Goal: Check status: Check status

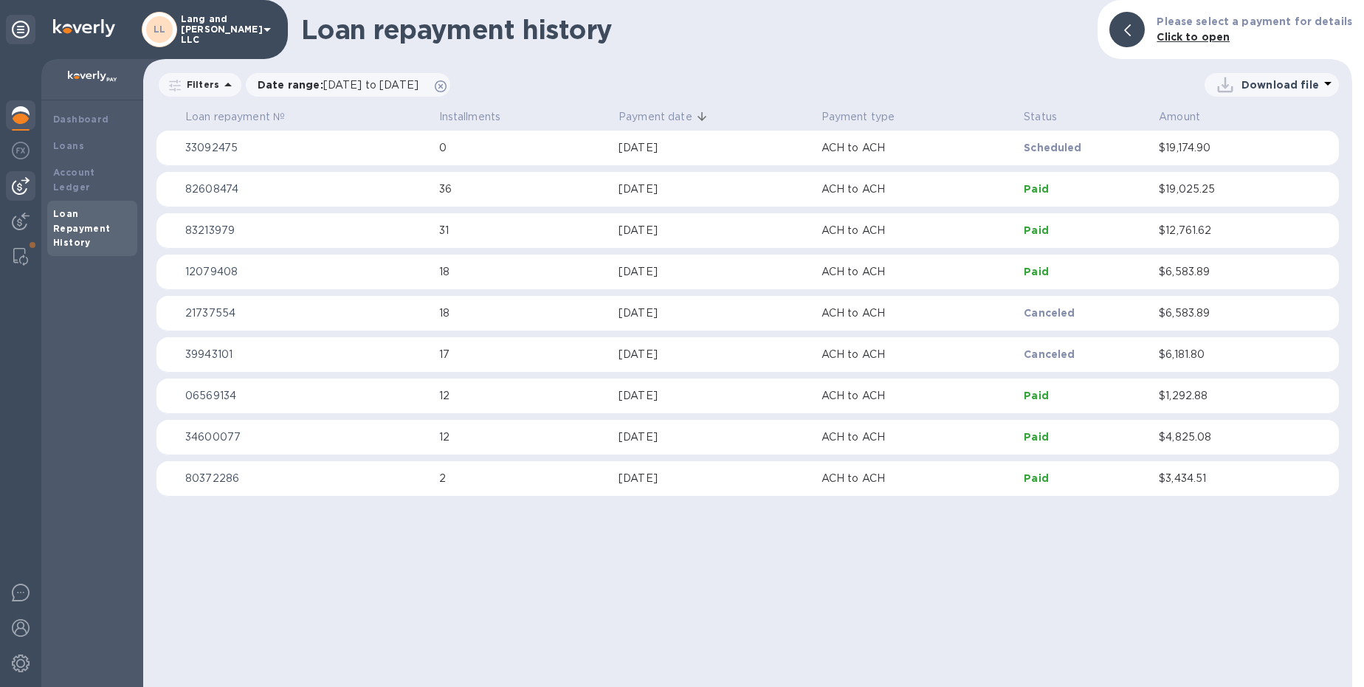
click at [29, 181] on img at bounding box center [21, 186] width 18 height 18
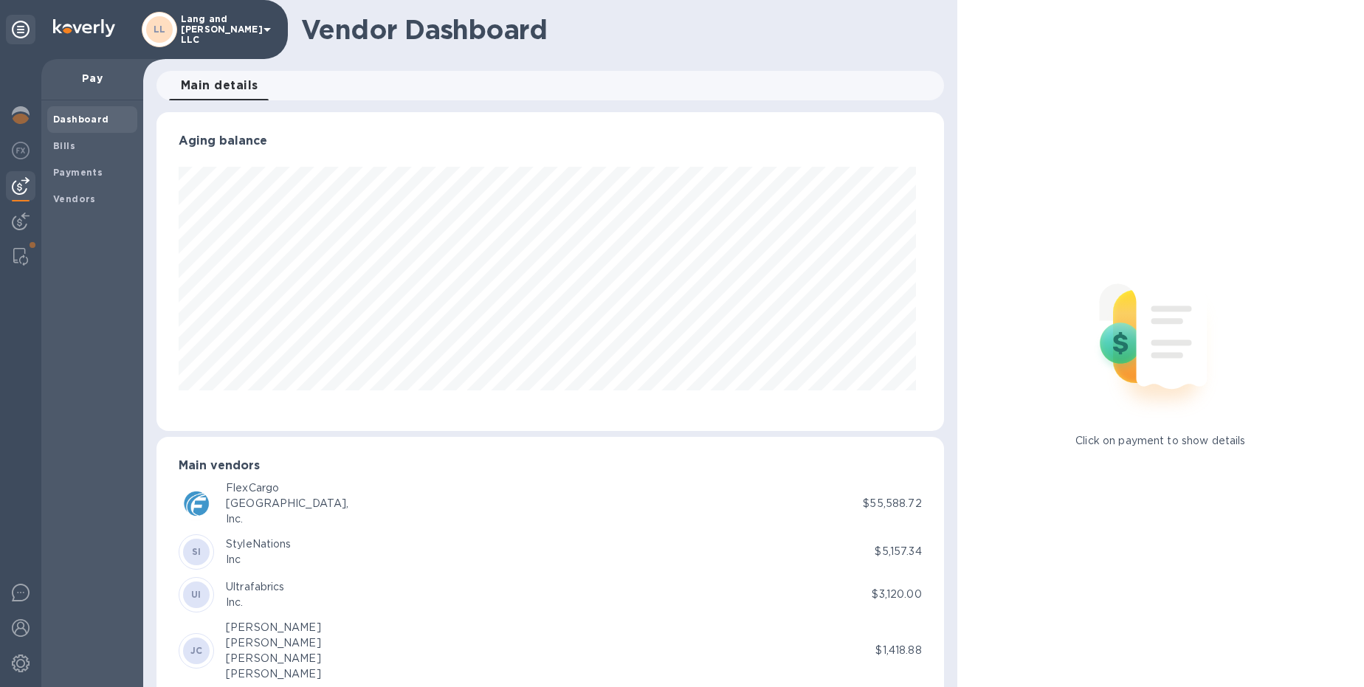
scroll to position [319, 781]
click at [83, 173] on b "Payments" at bounding box center [77, 172] width 49 height 11
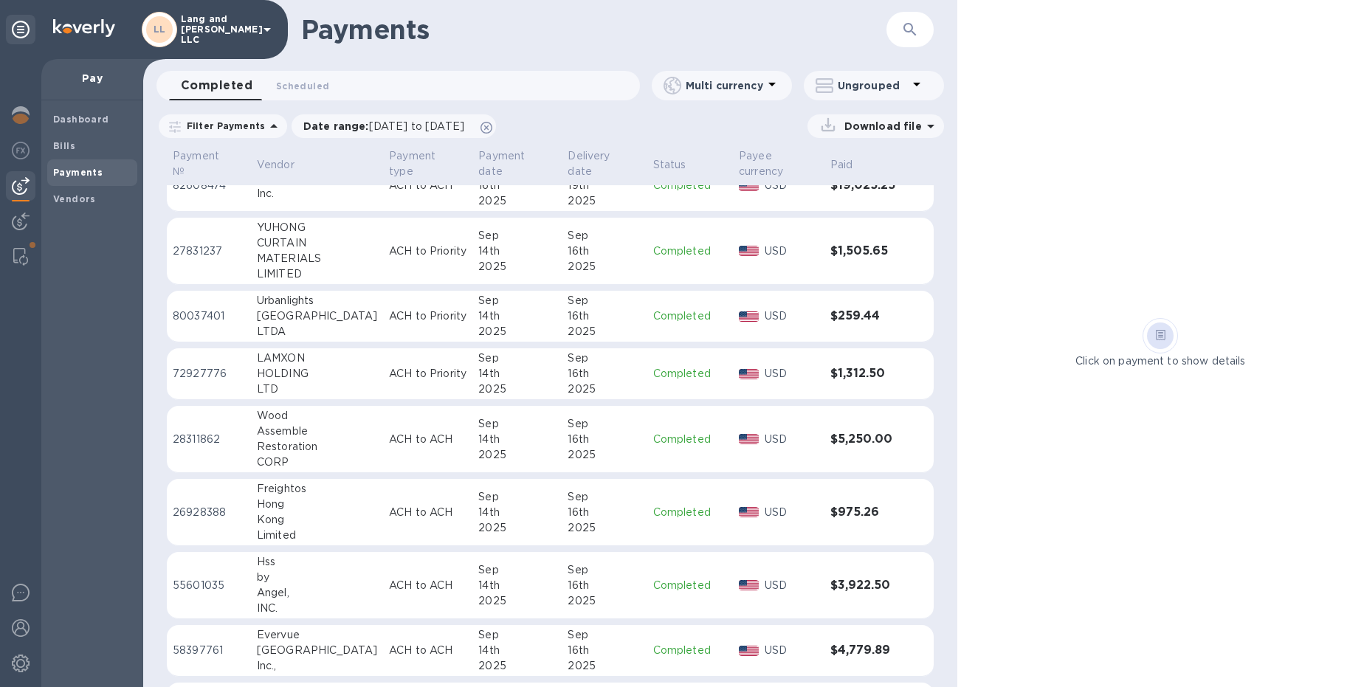
scroll to position [127, 0]
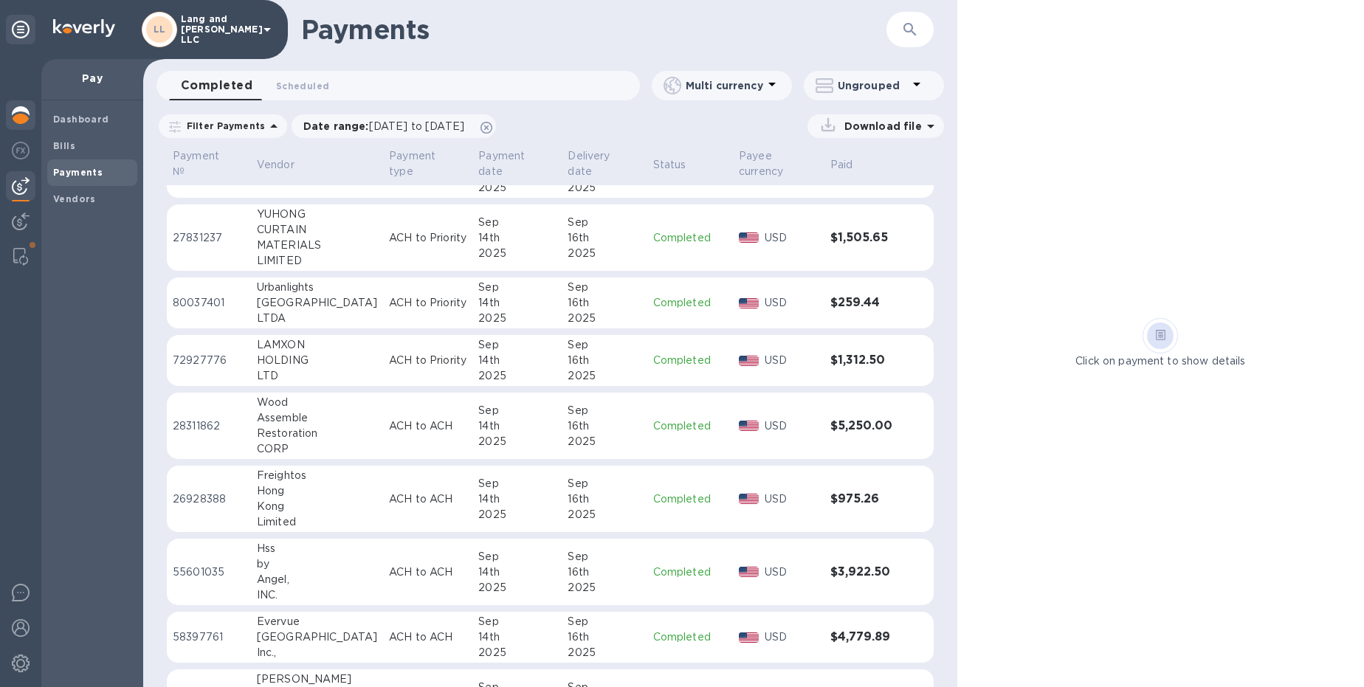
click at [23, 108] on img at bounding box center [21, 115] width 18 height 18
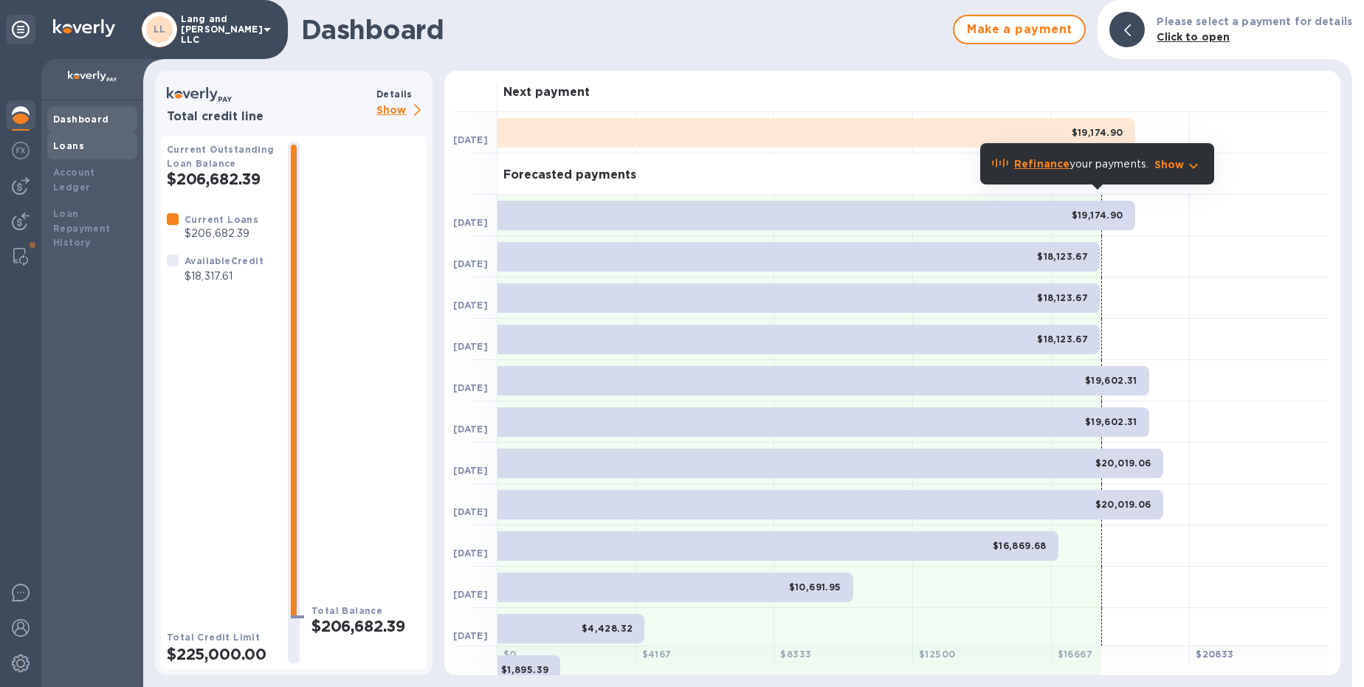
click at [79, 149] on b "Loans" at bounding box center [68, 145] width 31 height 11
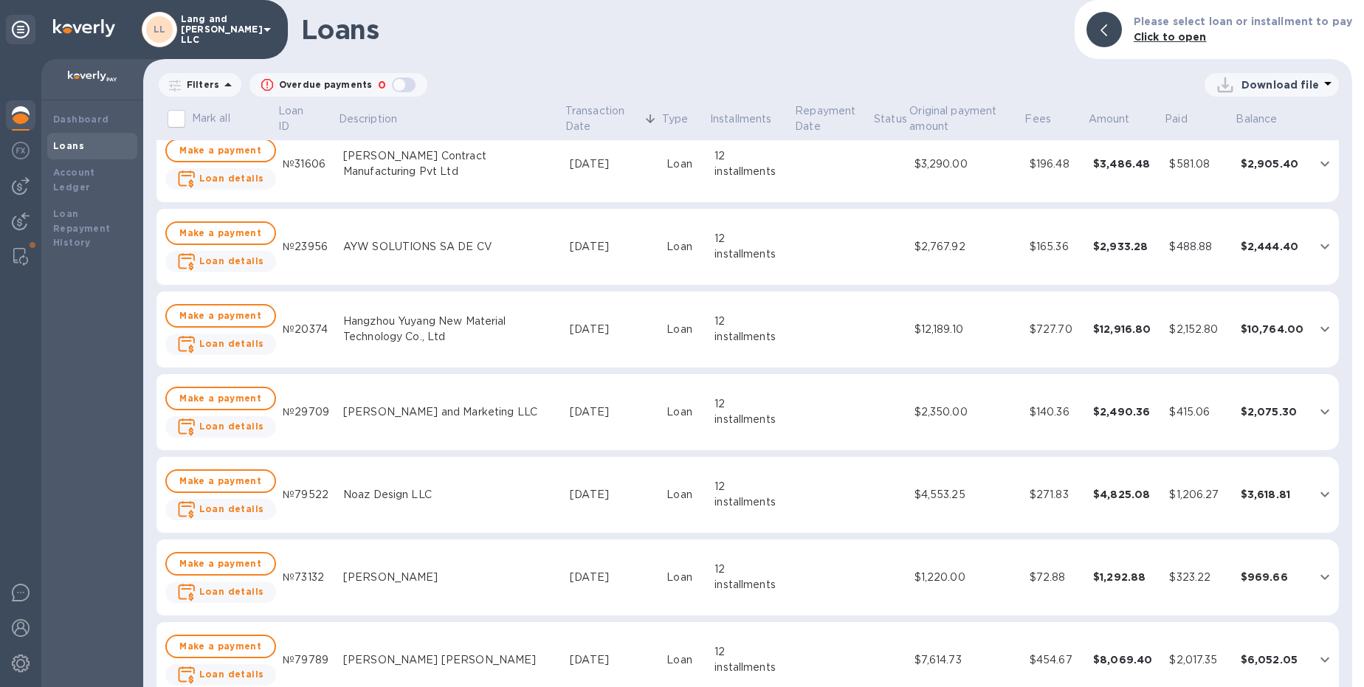
scroll to position [1999, 0]
click at [86, 216] on b "Loan Repayment History" at bounding box center [82, 228] width 58 height 41
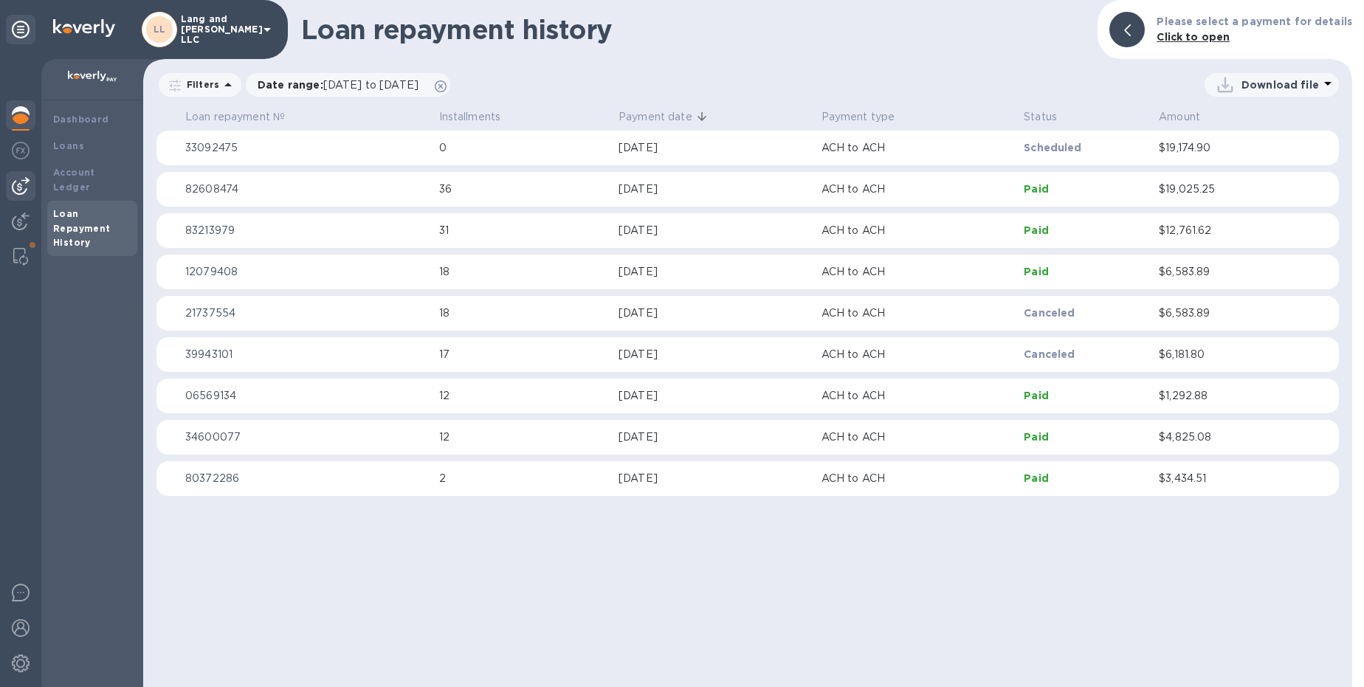
click at [27, 196] on div at bounding box center [21, 186] width 30 height 30
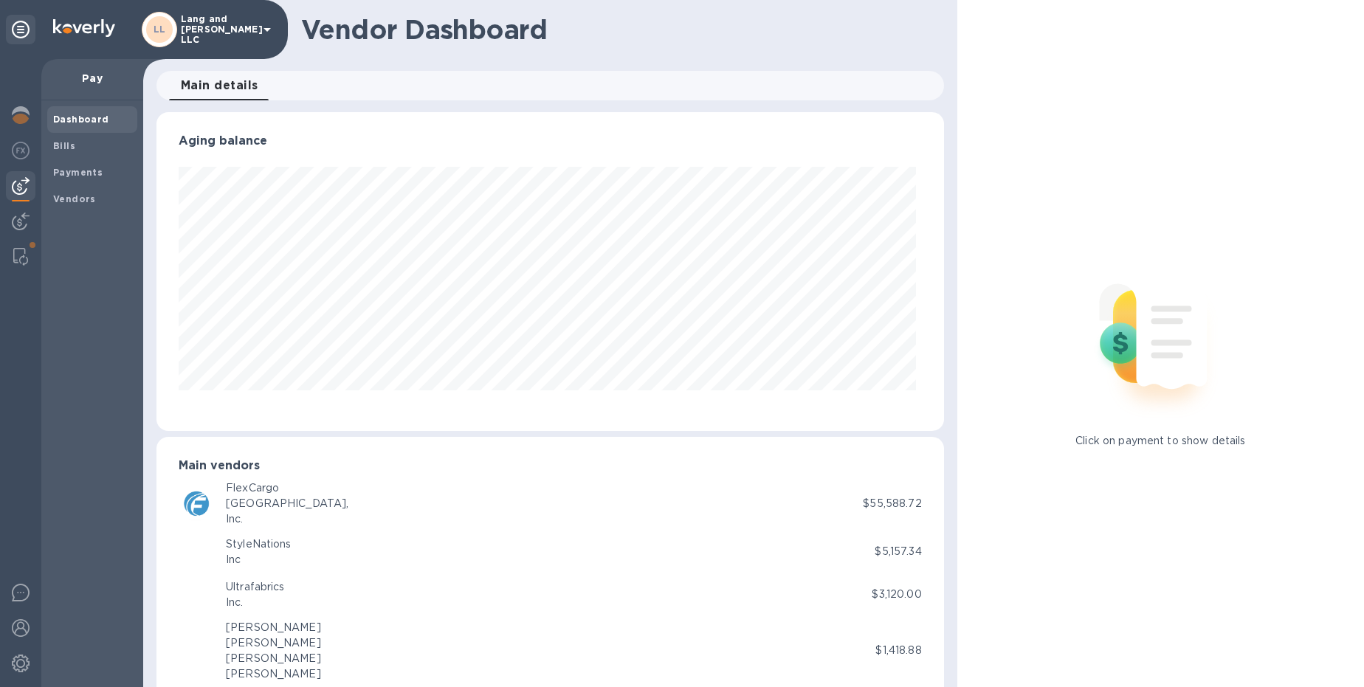
scroll to position [319, 781]
click at [96, 169] on b "Payments" at bounding box center [77, 172] width 49 height 11
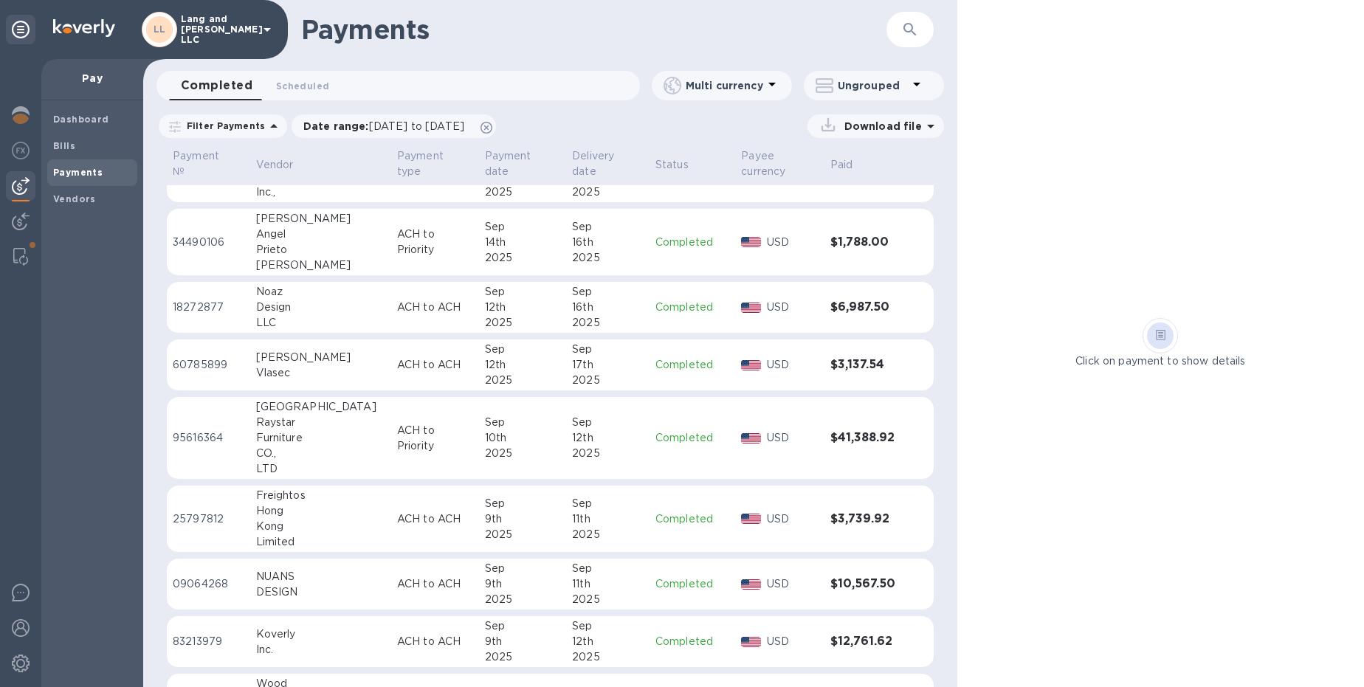
scroll to position [588, 0]
click at [21, 114] on img at bounding box center [21, 115] width 18 height 18
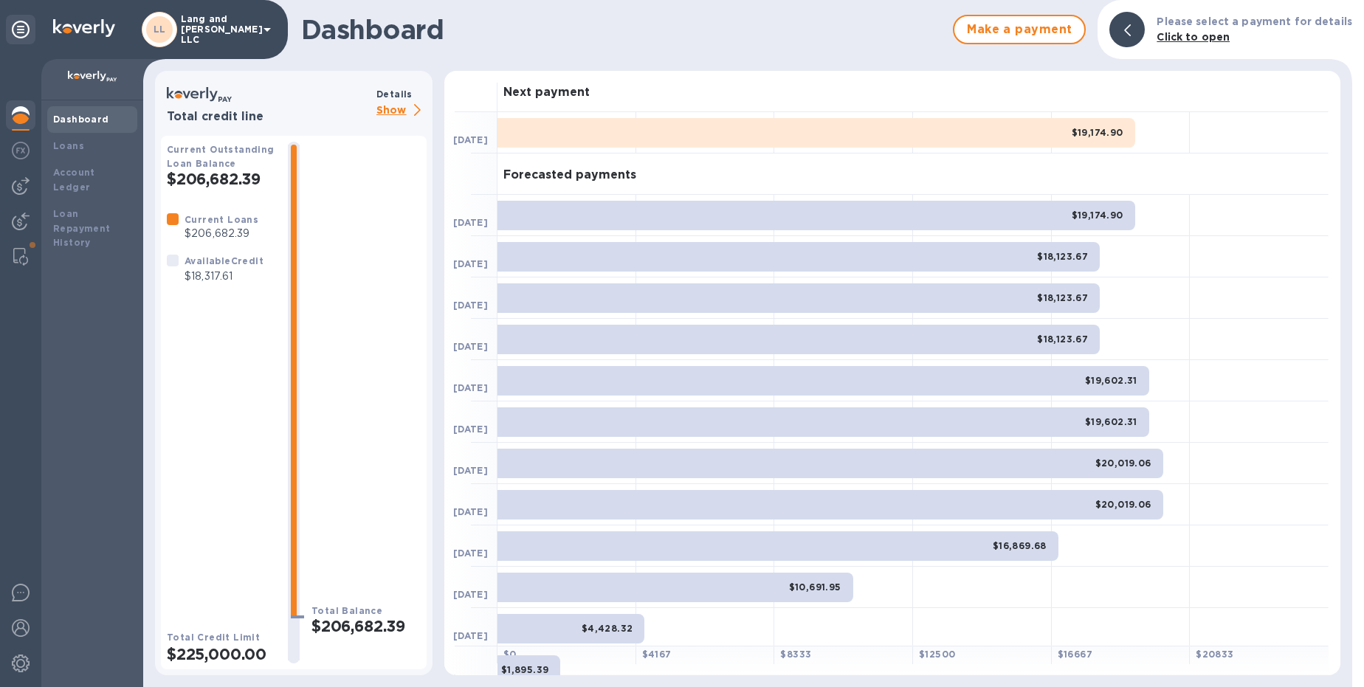
drag, startPoint x: 74, startPoint y: 209, endPoint x: 73, endPoint y: 260, distance: 50.9
click at [74, 209] on b "Loan Repayment History" at bounding box center [82, 228] width 58 height 41
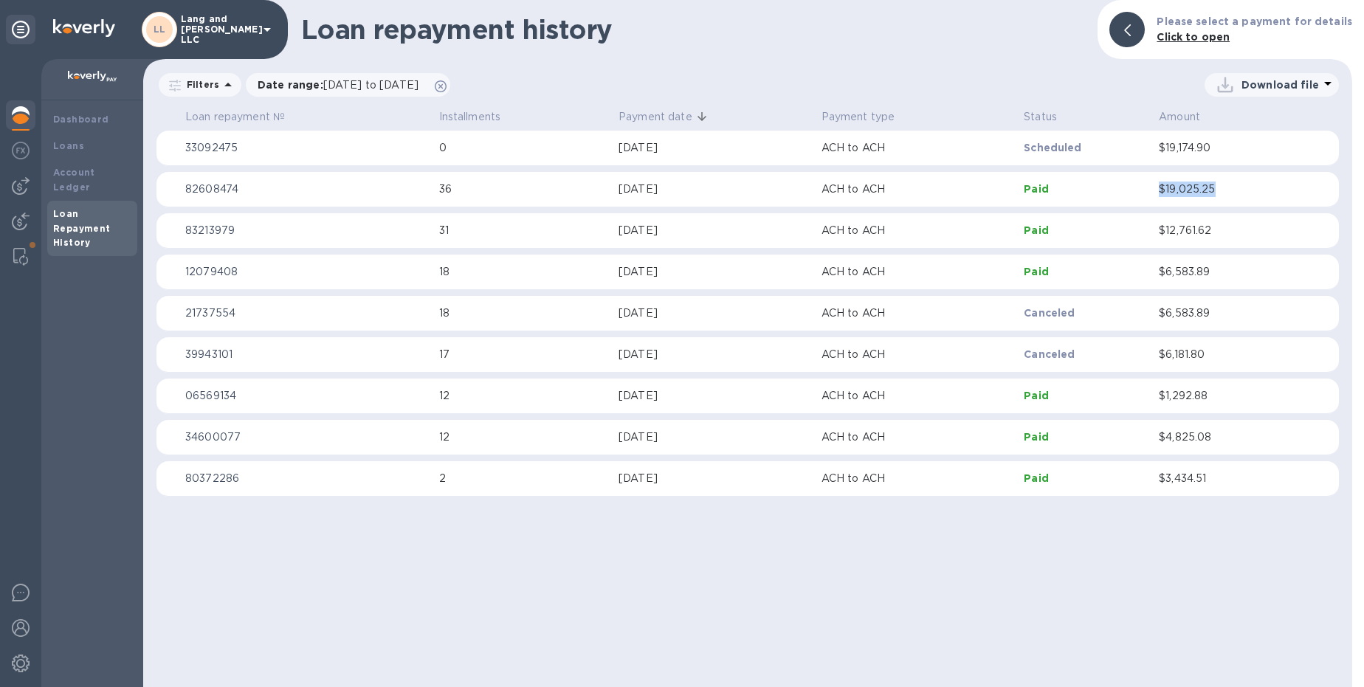
drag, startPoint x: 1151, startPoint y: 190, endPoint x: 1213, endPoint y: 185, distance: 62.2
click at [1213, 185] on td "$19,025.25" at bounding box center [1223, 189] width 140 height 35
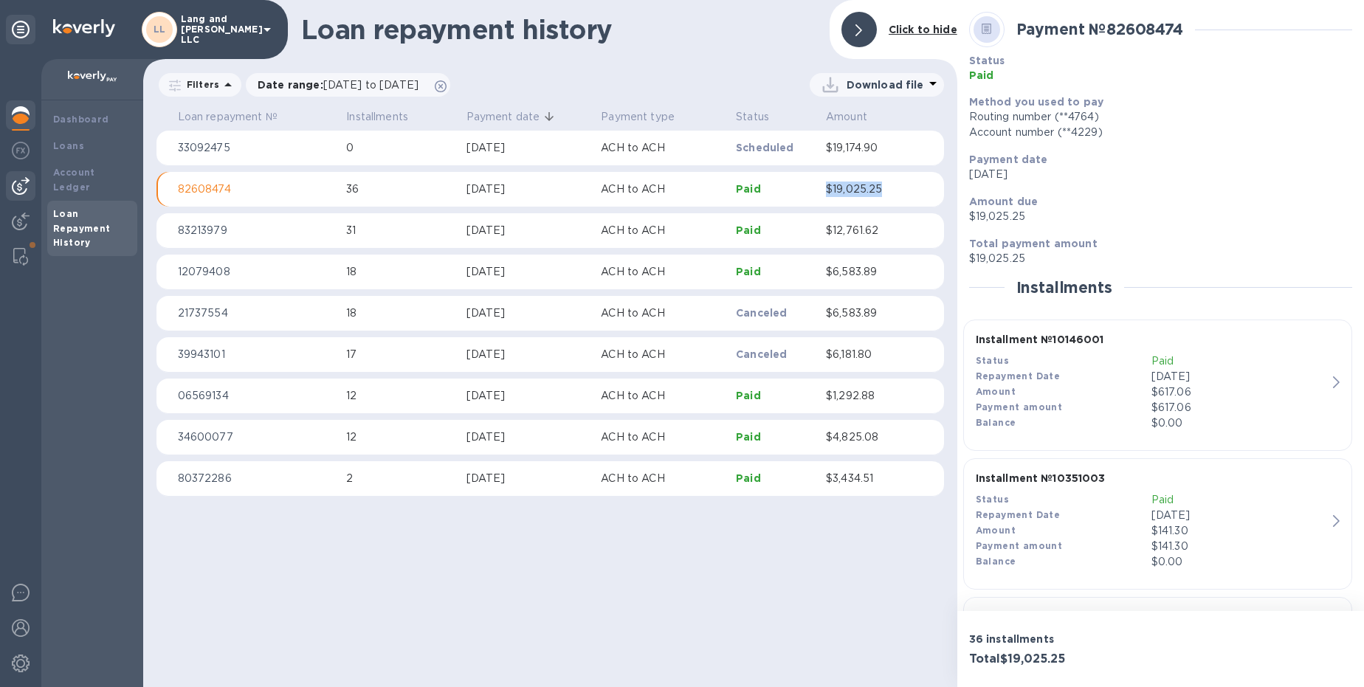
click at [23, 184] on img at bounding box center [21, 186] width 18 height 18
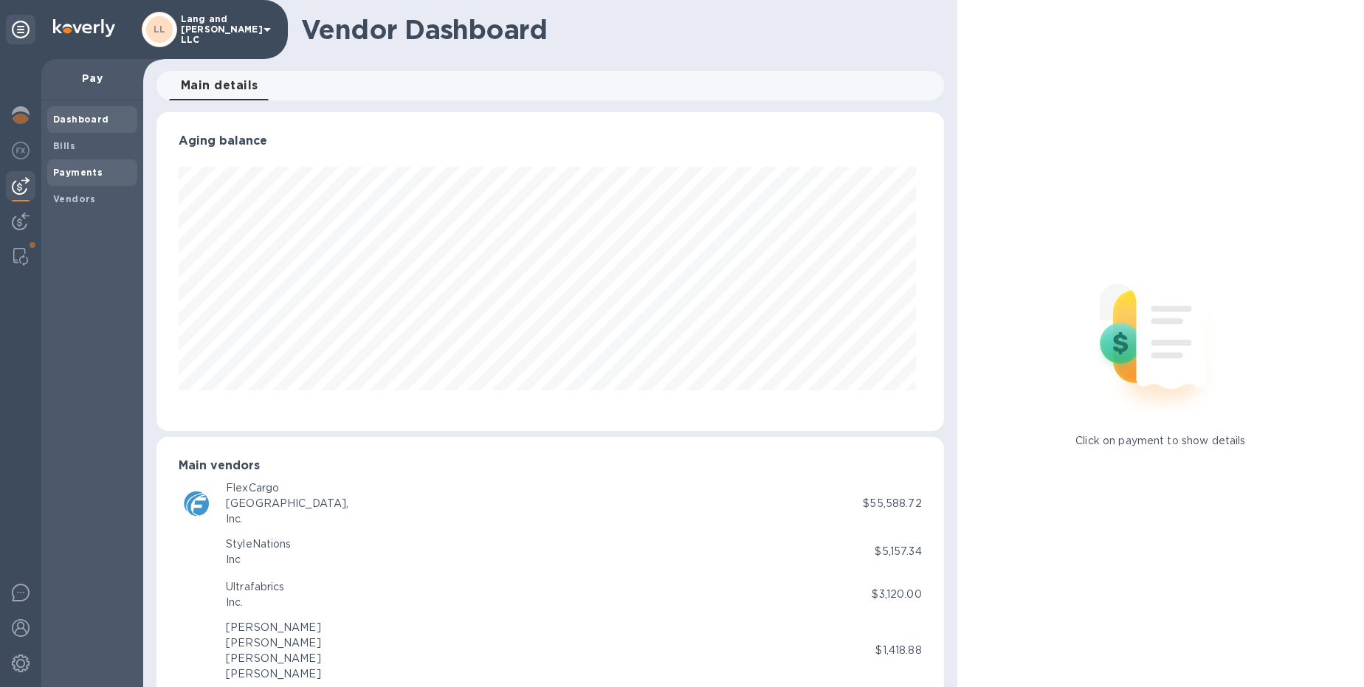
scroll to position [319, 781]
click at [79, 169] on b "Payments" at bounding box center [77, 172] width 49 height 11
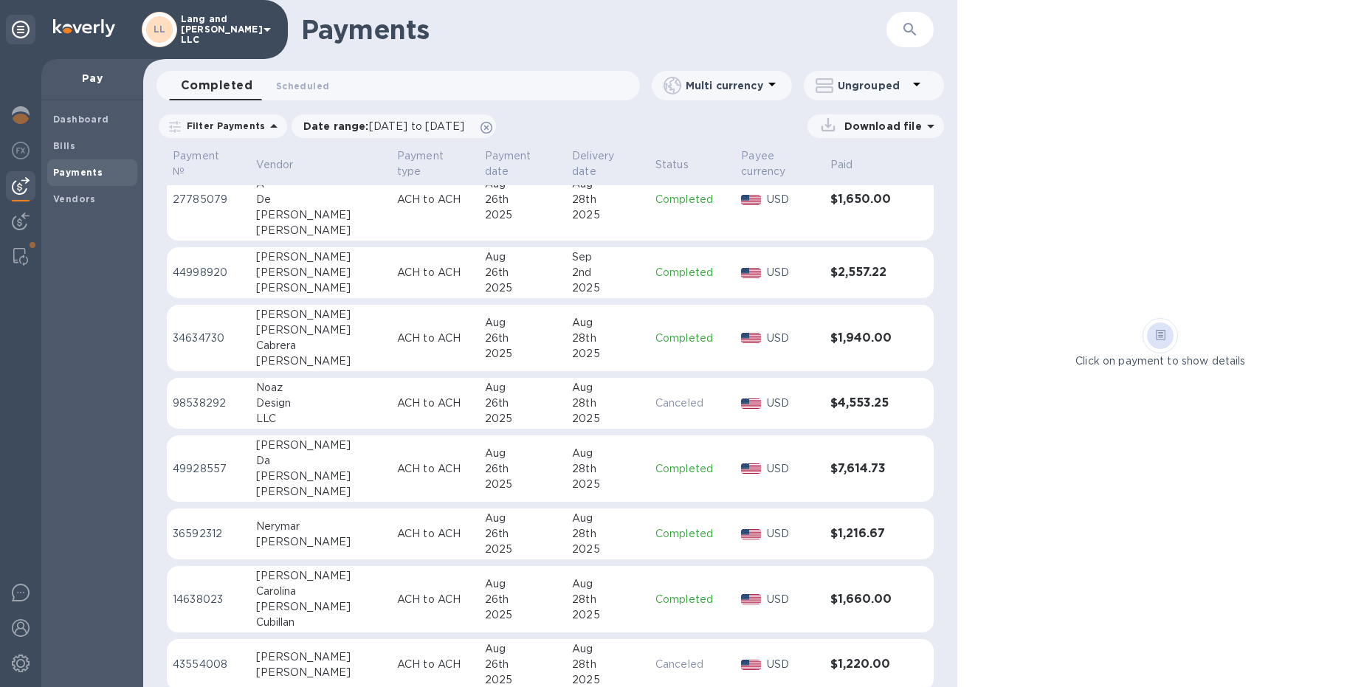
scroll to position [3622, 0]
